Goal: Communication & Community: Answer question/provide support

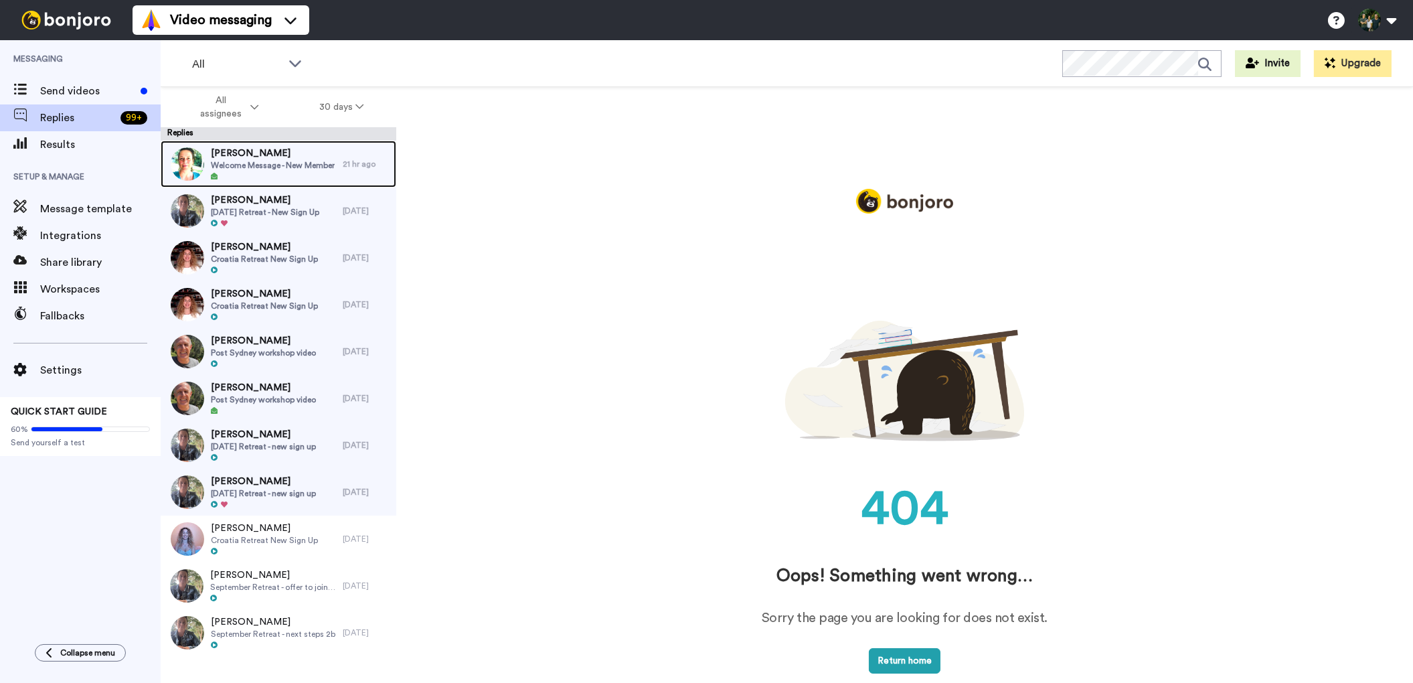
click at [267, 158] on span "[PERSON_NAME]" at bounding box center [273, 153] width 124 height 13
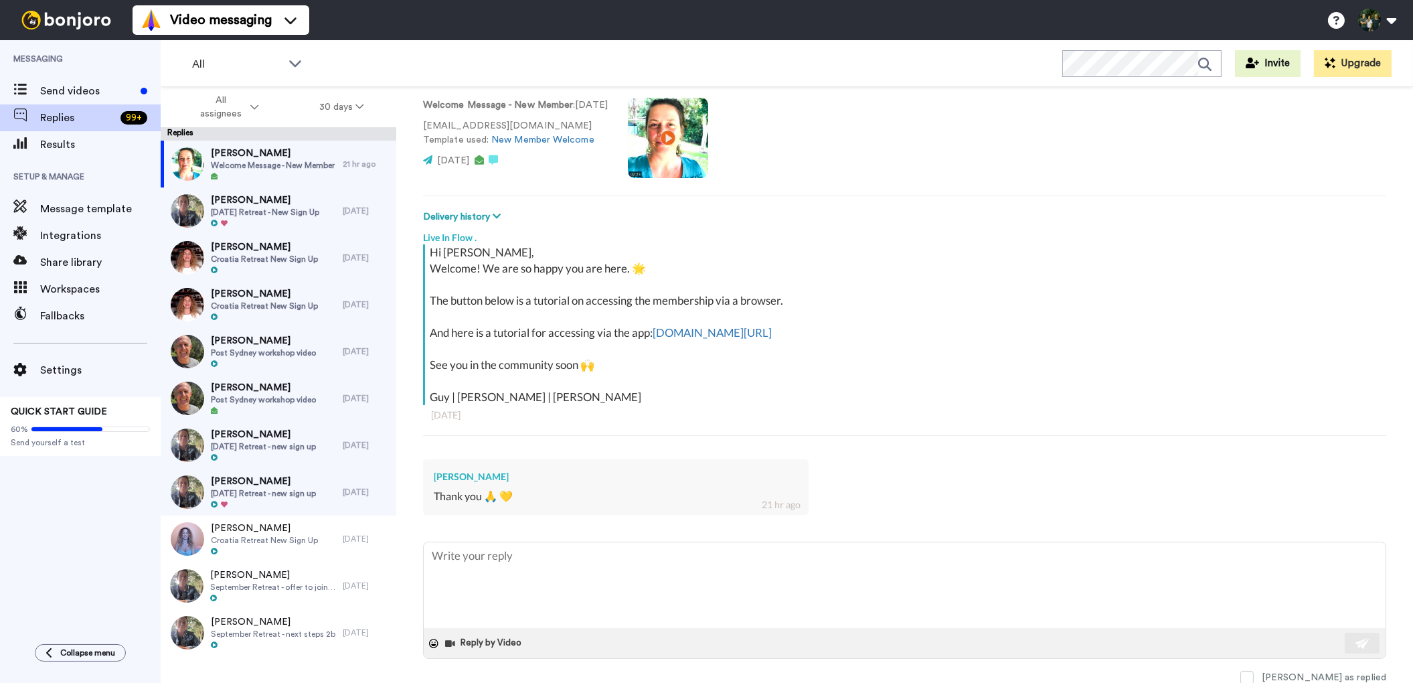
scroll to position [90, 0]
click at [304, 160] on span "Welcome Message - New Member" at bounding box center [273, 165] width 124 height 11
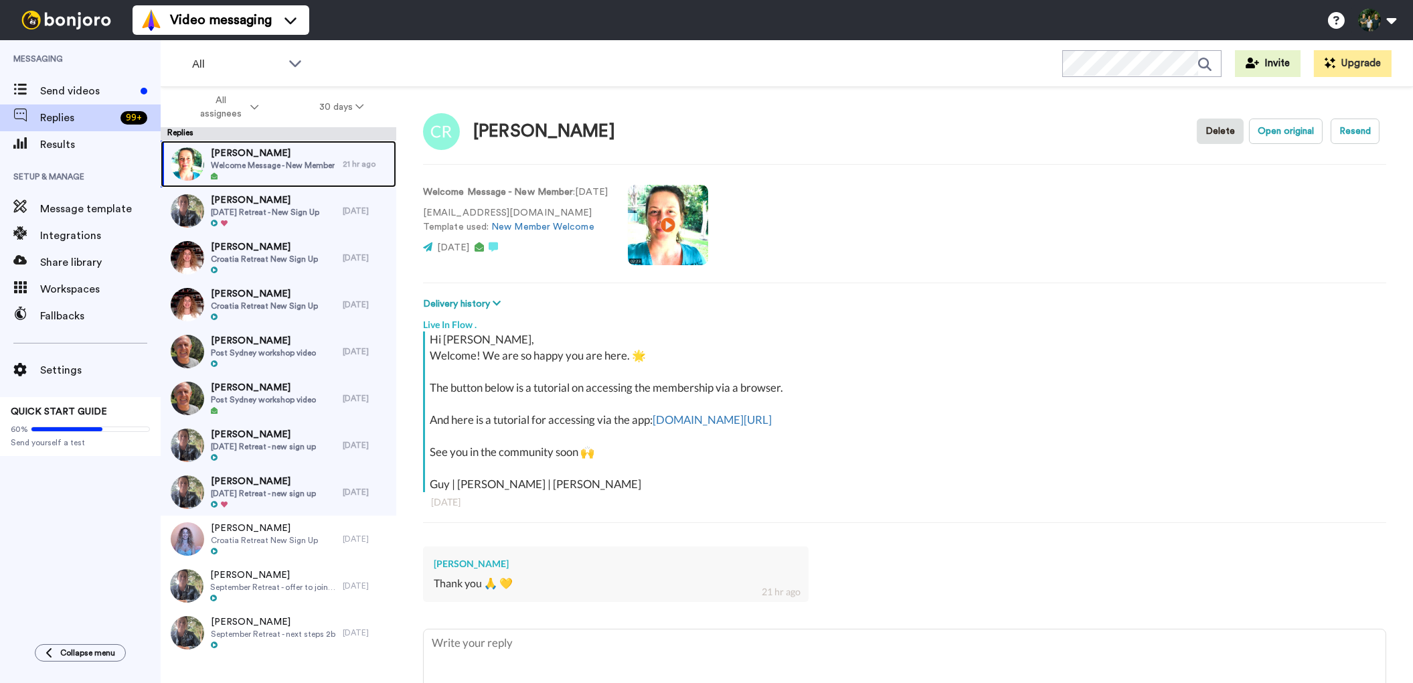
scroll to position [0, 0]
type textarea "x"
